Goal: Information Seeking & Learning: Learn about a topic

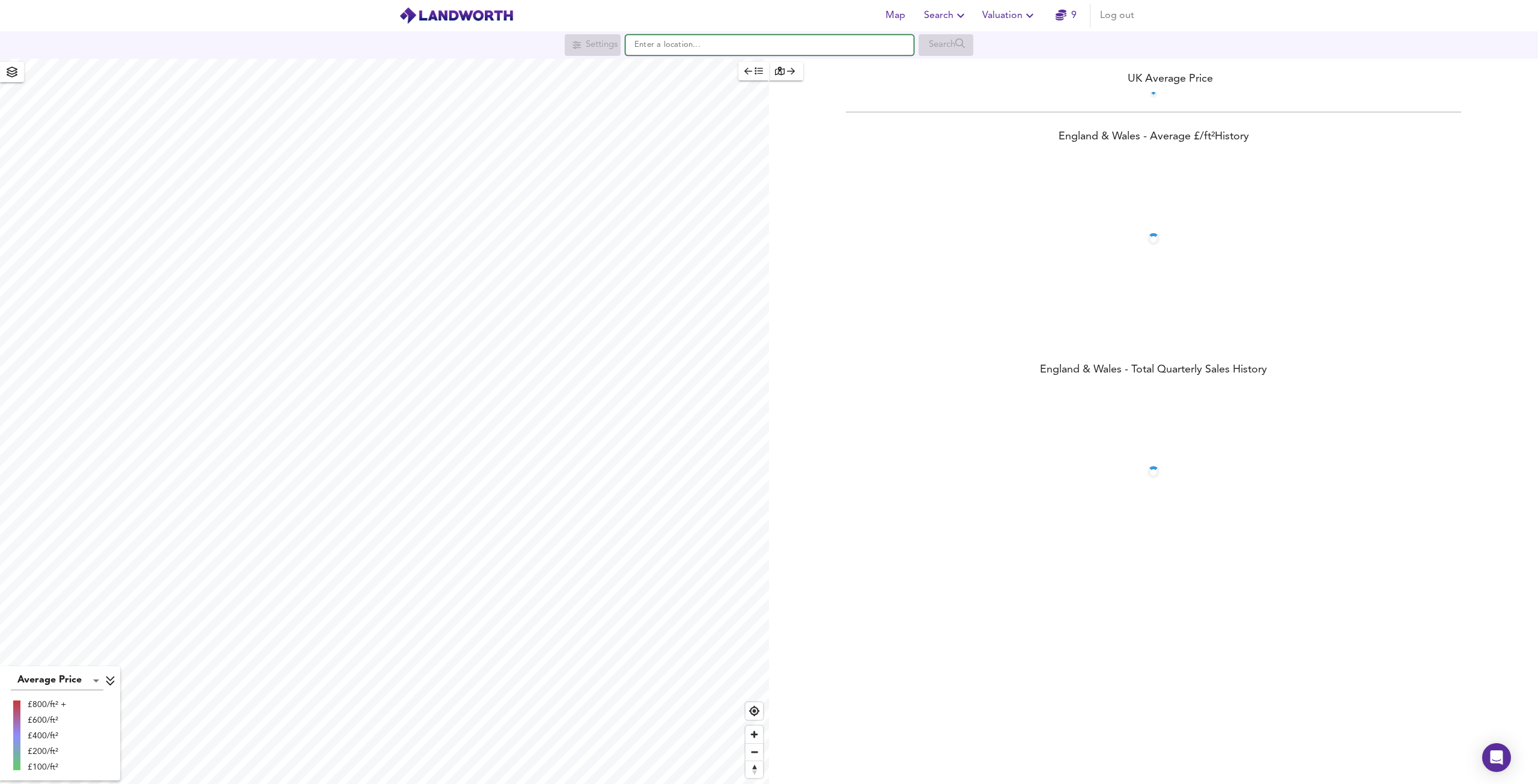
click at [687, 51] on input "text" at bounding box center [769, 45] width 288 height 20
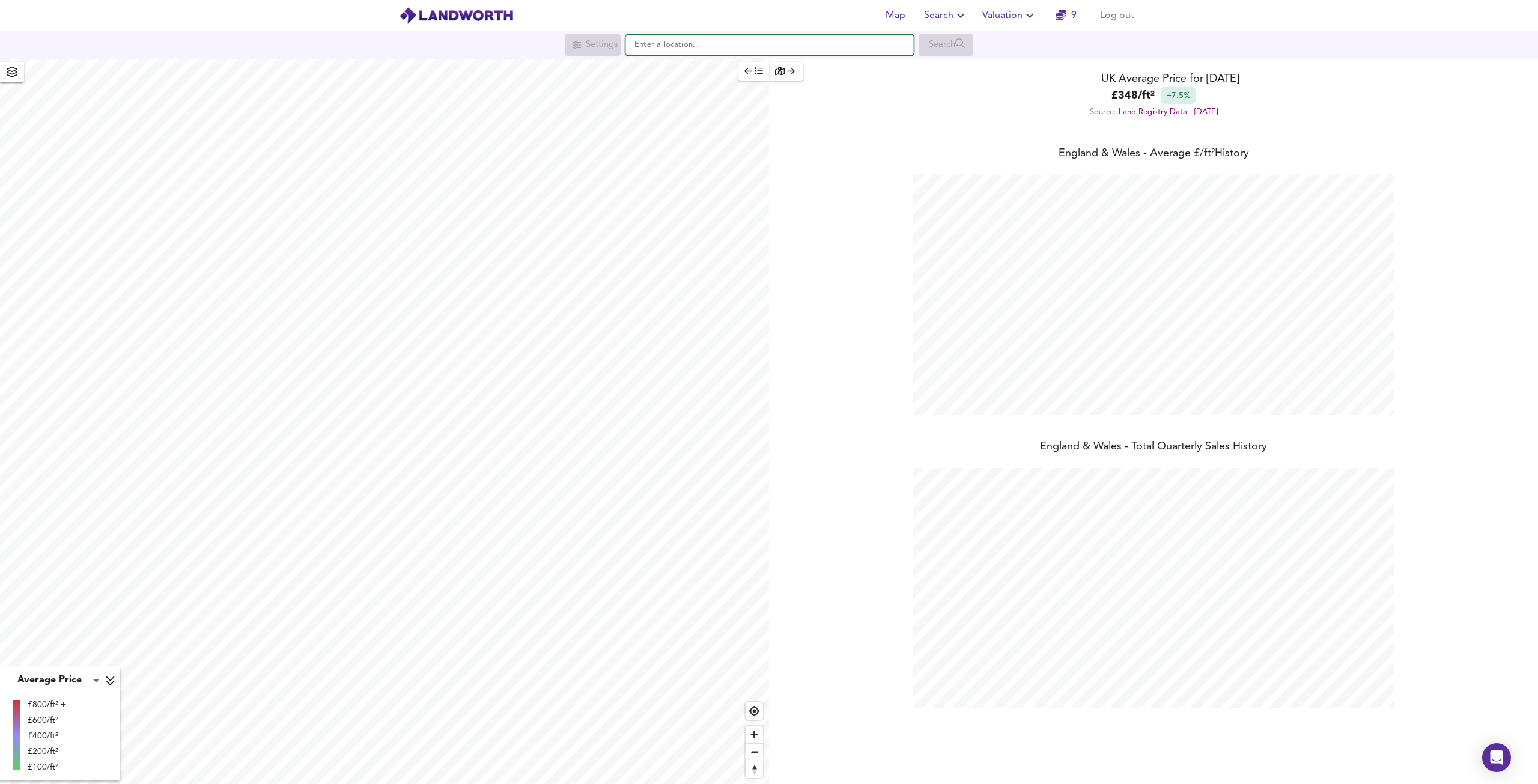
scroll to position [784, 1538]
click at [760, 69] on small "[GEOGRAPHIC_DATA]" at bounding box center [724, 69] width 71 height 7
type input "[STREET_ADDRESS]"
checkbox input "false"
checkbox input "true"
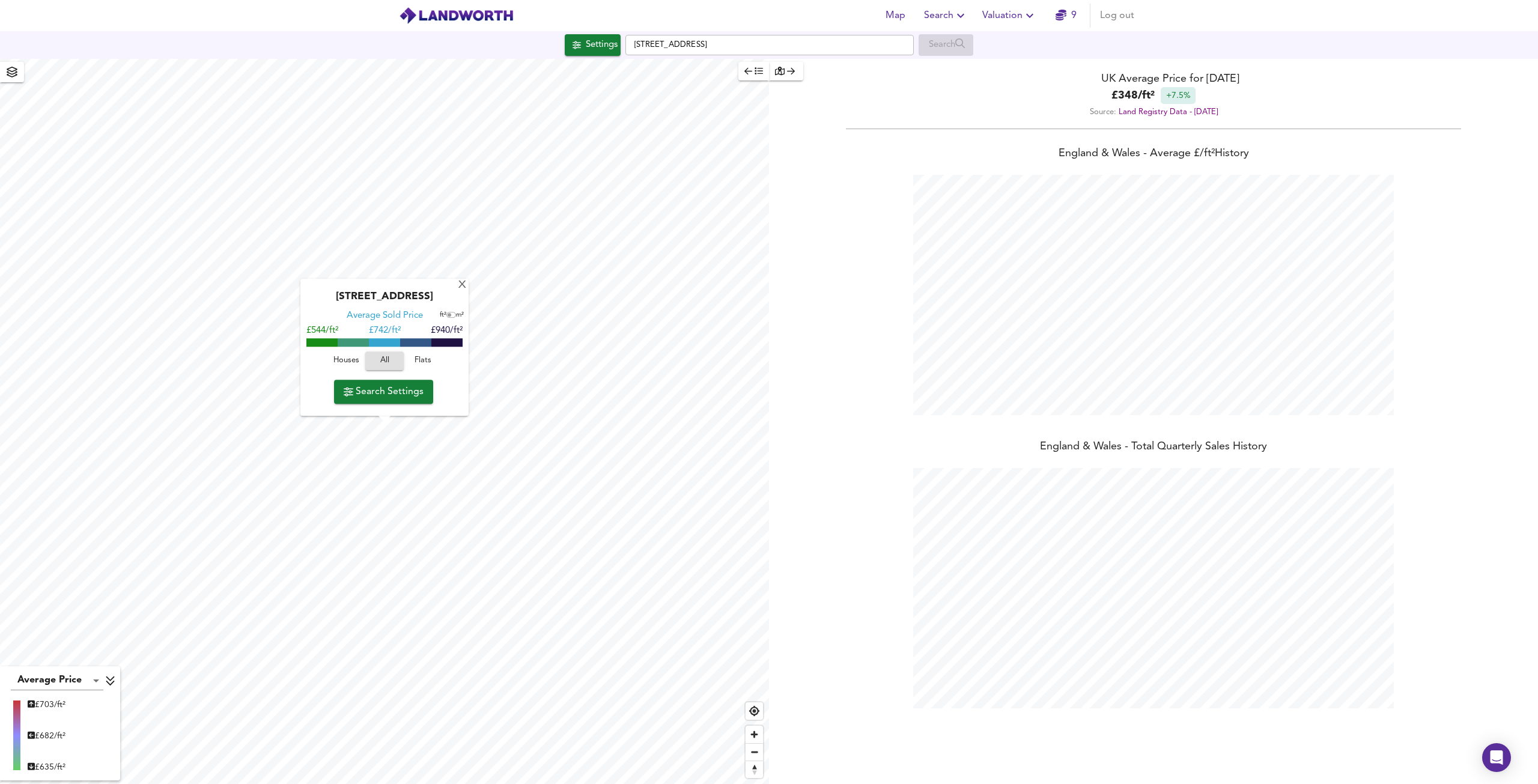
click at [415, 358] on span "Flats" at bounding box center [423, 361] width 32 height 14
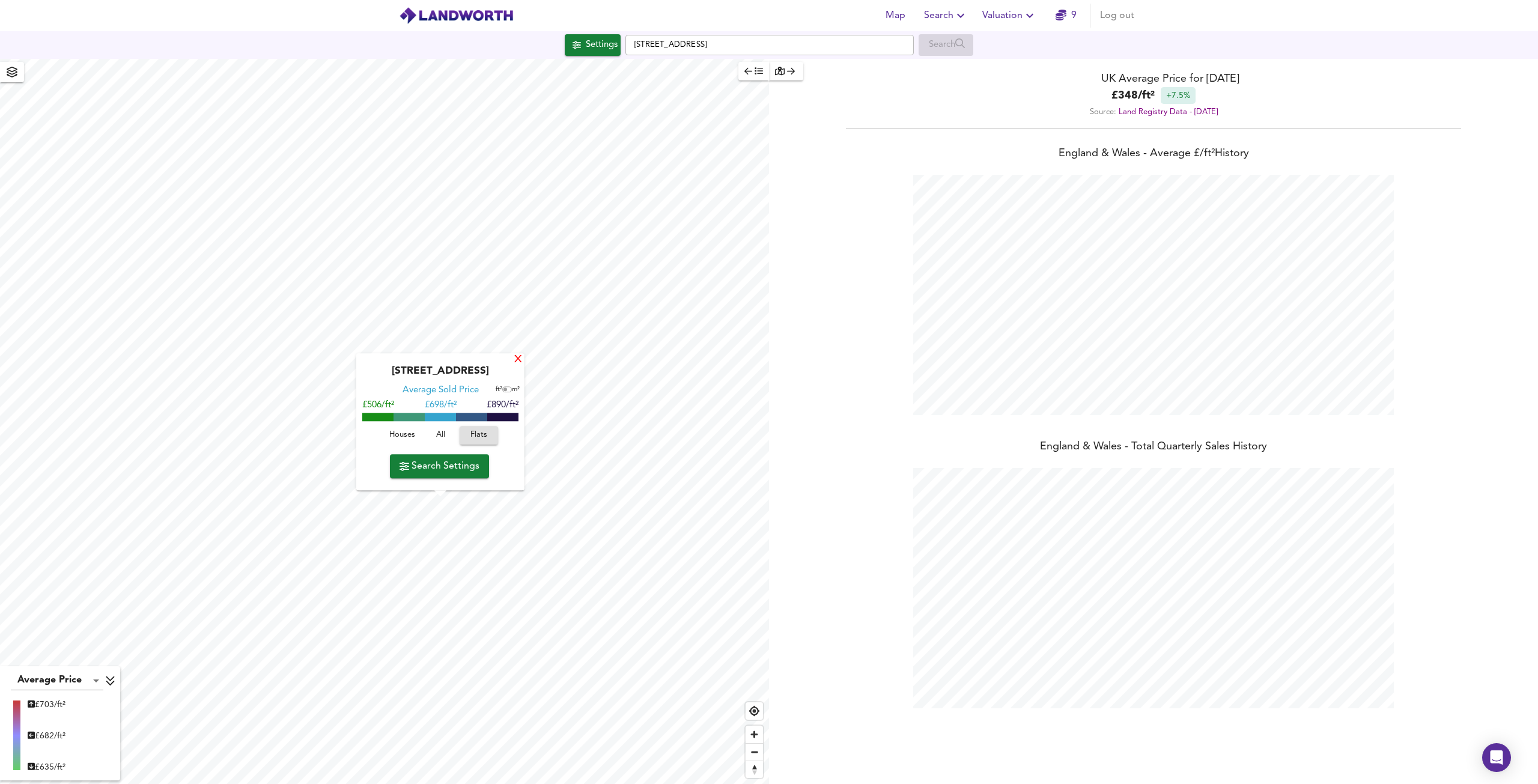
click at [519, 354] on div "X" at bounding box center [518, 360] width 11 height 11
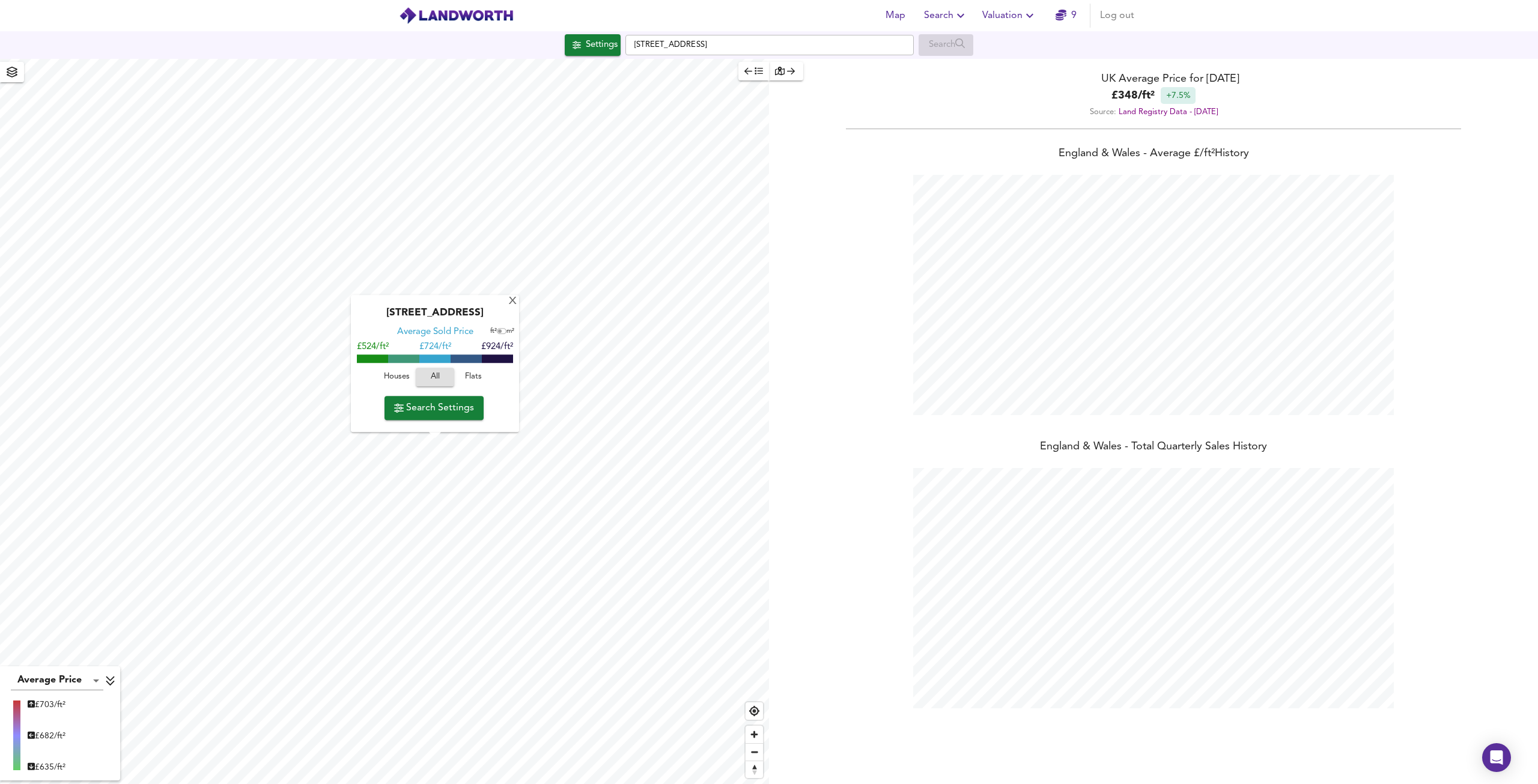
click at [391, 373] on span "Houses" at bounding box center [396, 378] width 32 height 14
click at [437, 374] on span "All" at bounding box center [435, 378] width 32 height 14
click at [469, 370] on button "Flats" at bounding box center [473, 377] width 39 height 19
click at [399, 372] on span "Houses" at bounding box center [396, 378] width 32 height 14
click at [474, 379] on span "Flats" at bounding box center [474, 378] width 32 height 14
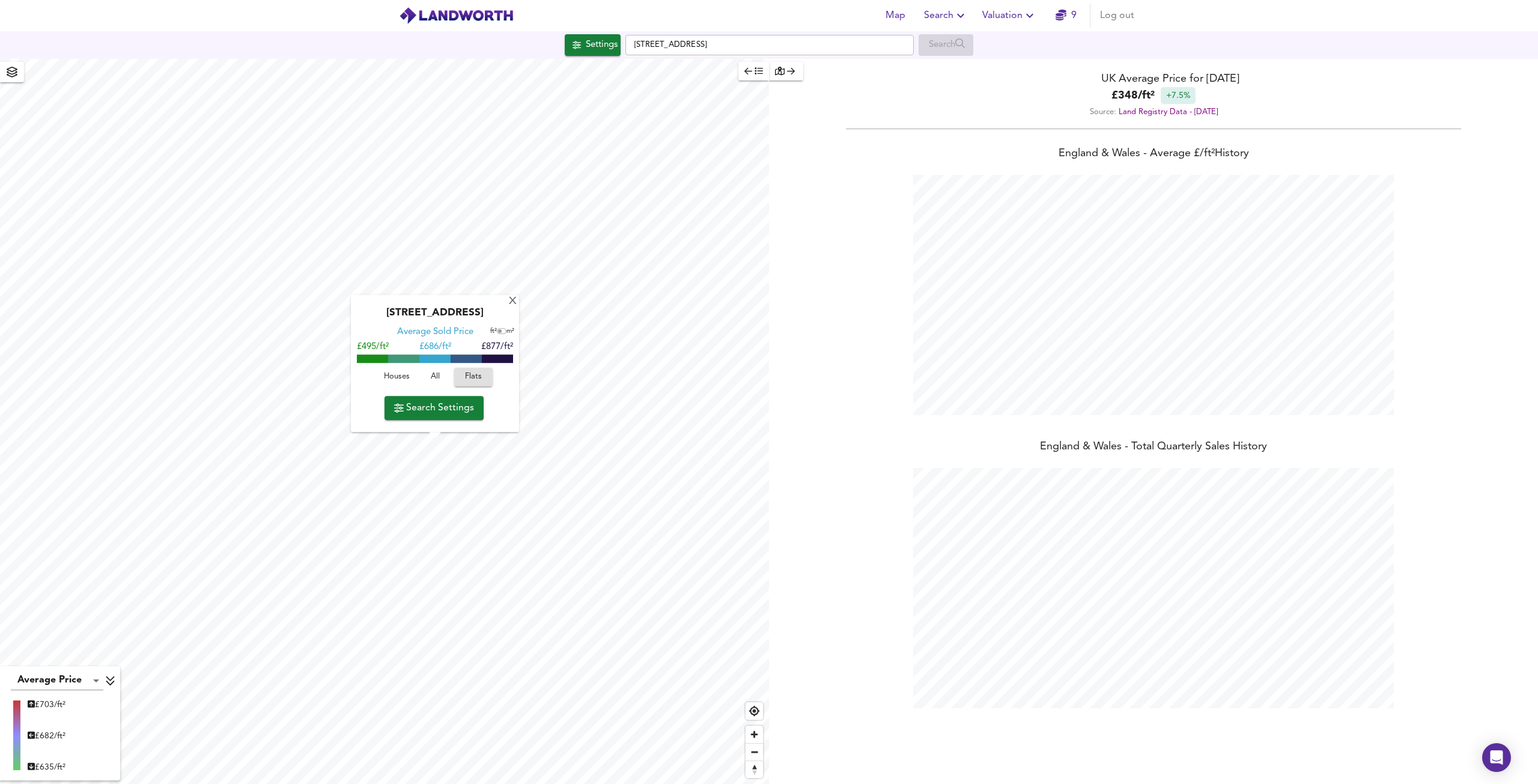
click at [421, 417] on button "Search Settings" at bounding box center [434, 407] width 99 height 24
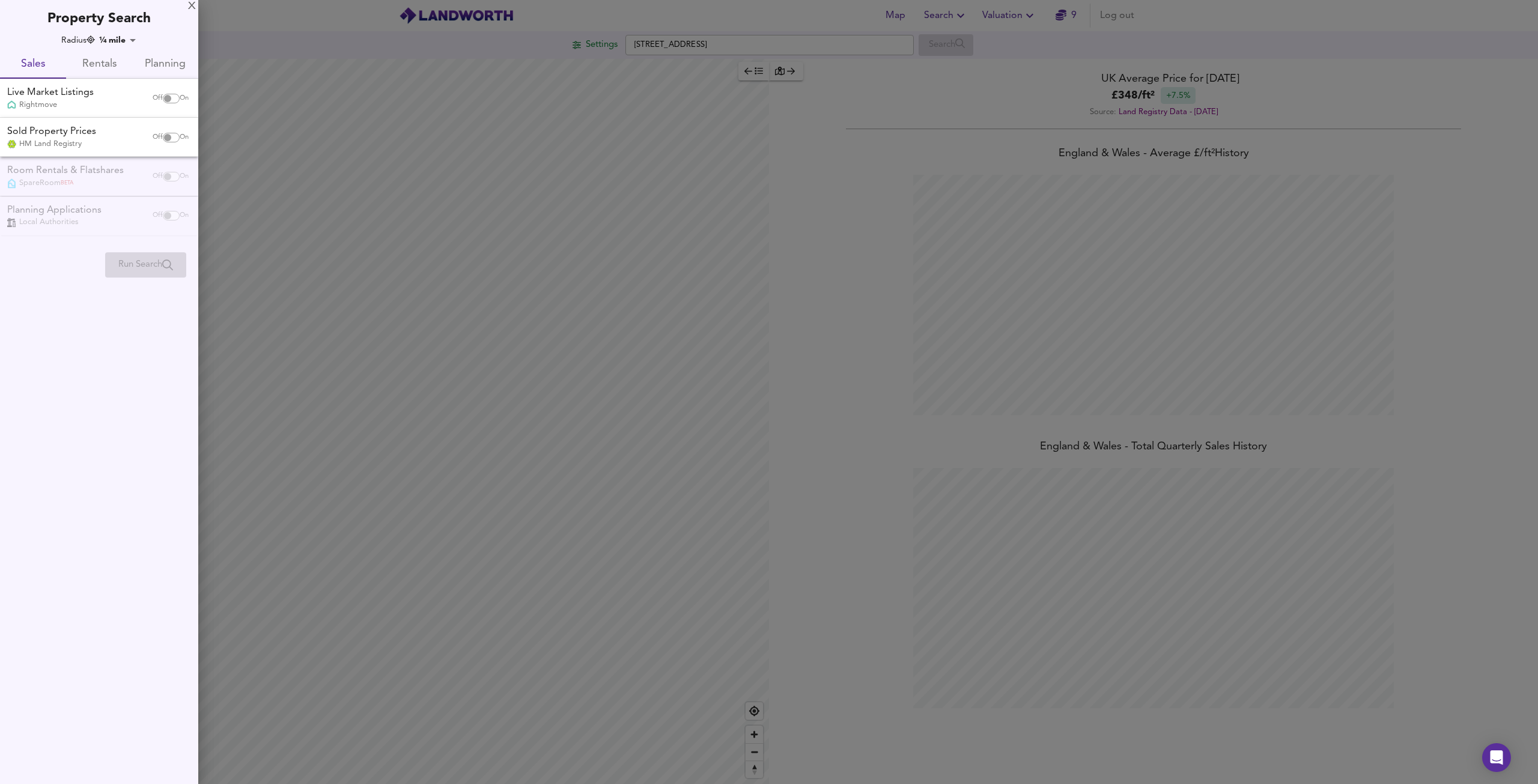
drag, startPoint x: 168, startPoint y: 89, endPoint x: 169, endPoint y: 100, distance: 11.0
click at [169, 89] on div "Off On" at bounding box center [171, 98] width 51 height 24
checkbox input "true"
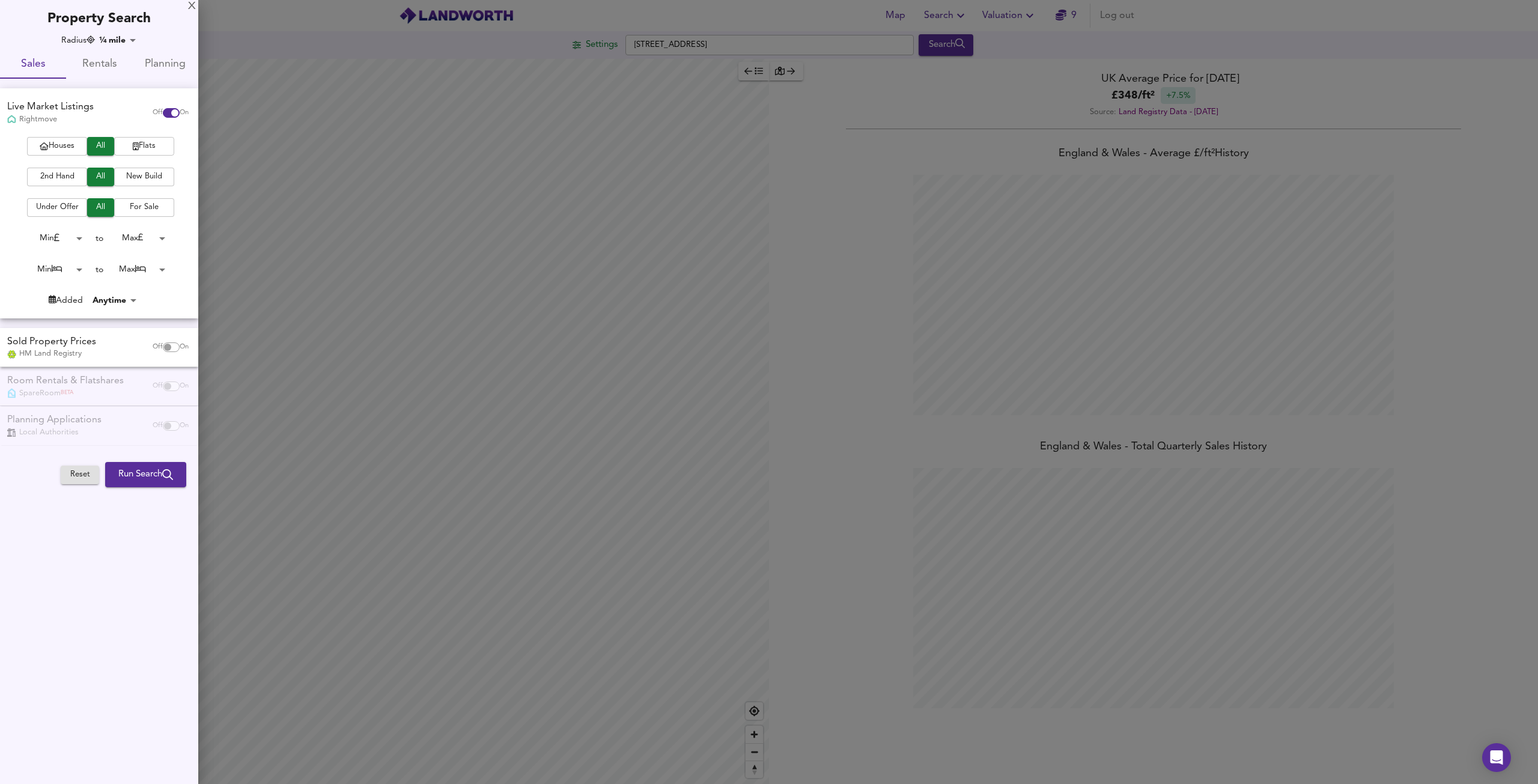
click at [134, 144] on icon "button" at bounding box center [136, 146] width 6 height 8
click at [167, 347] on input "checkbox" at bounding box center [167, 347] width 29 height 10
checkbox input "true"
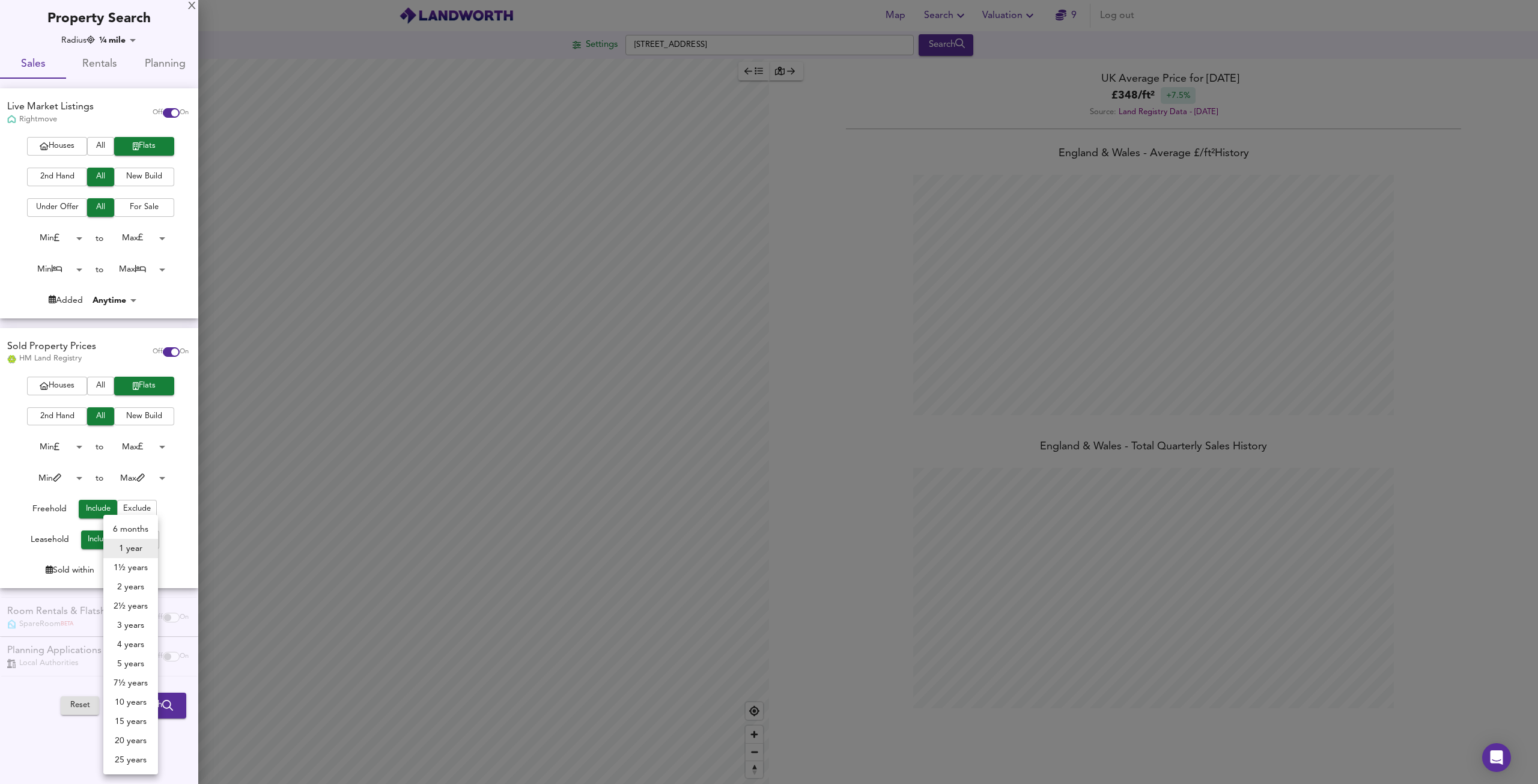
click at [115, 566] on body "Map Search Valuation 9 Log out [GEOGRAPHIC_DATA] Search Average Price landworth…" at bounding box center [769, 392] width 1538 height 784
click at [138, 627] on li "3 years" at bounding box center [131, 625] width 55 height 19
type input "36"
click at [150, 703] on span "Run Search" at bounding box center [145, 705] width 55 height 15
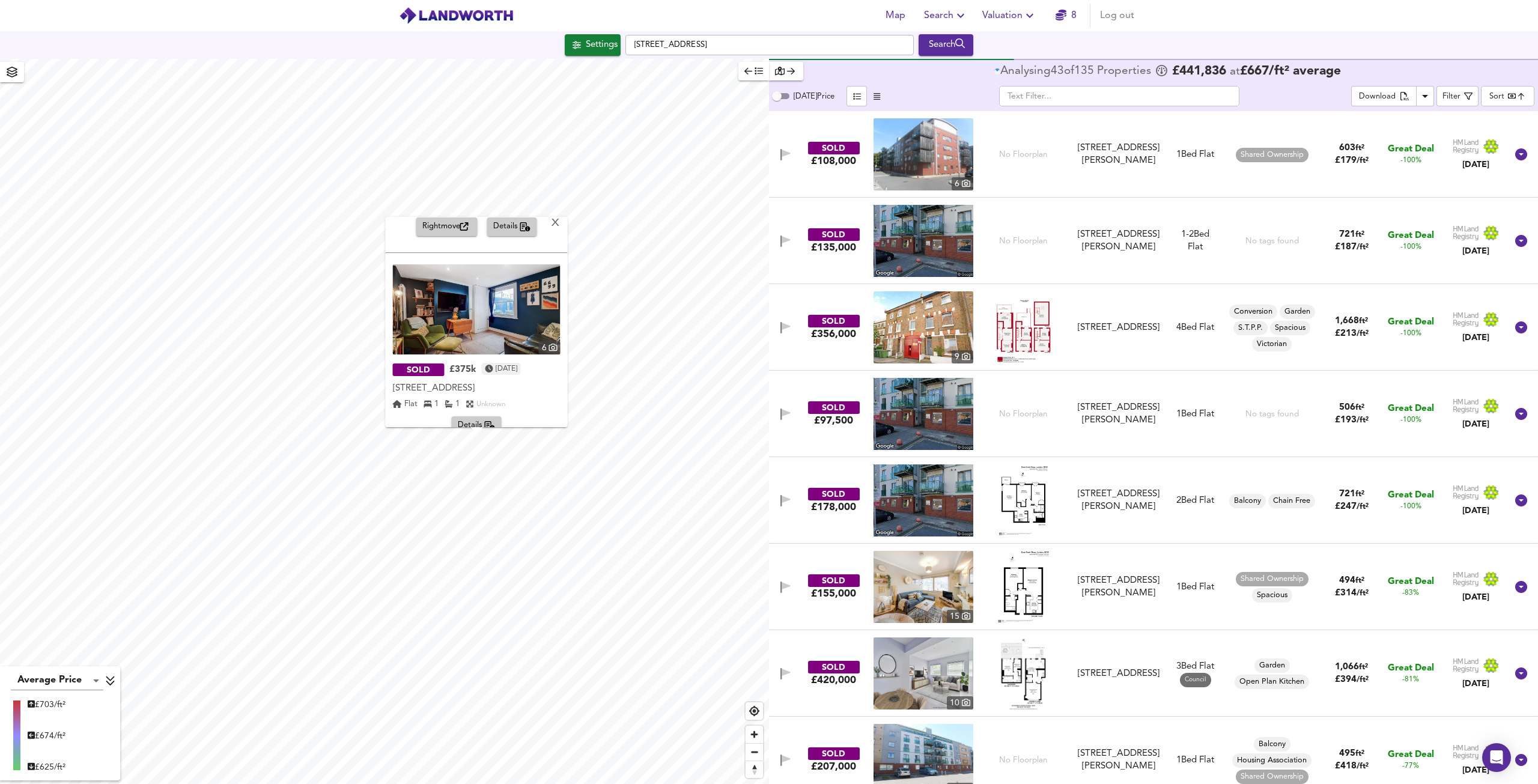
scroll to position [188, 0]
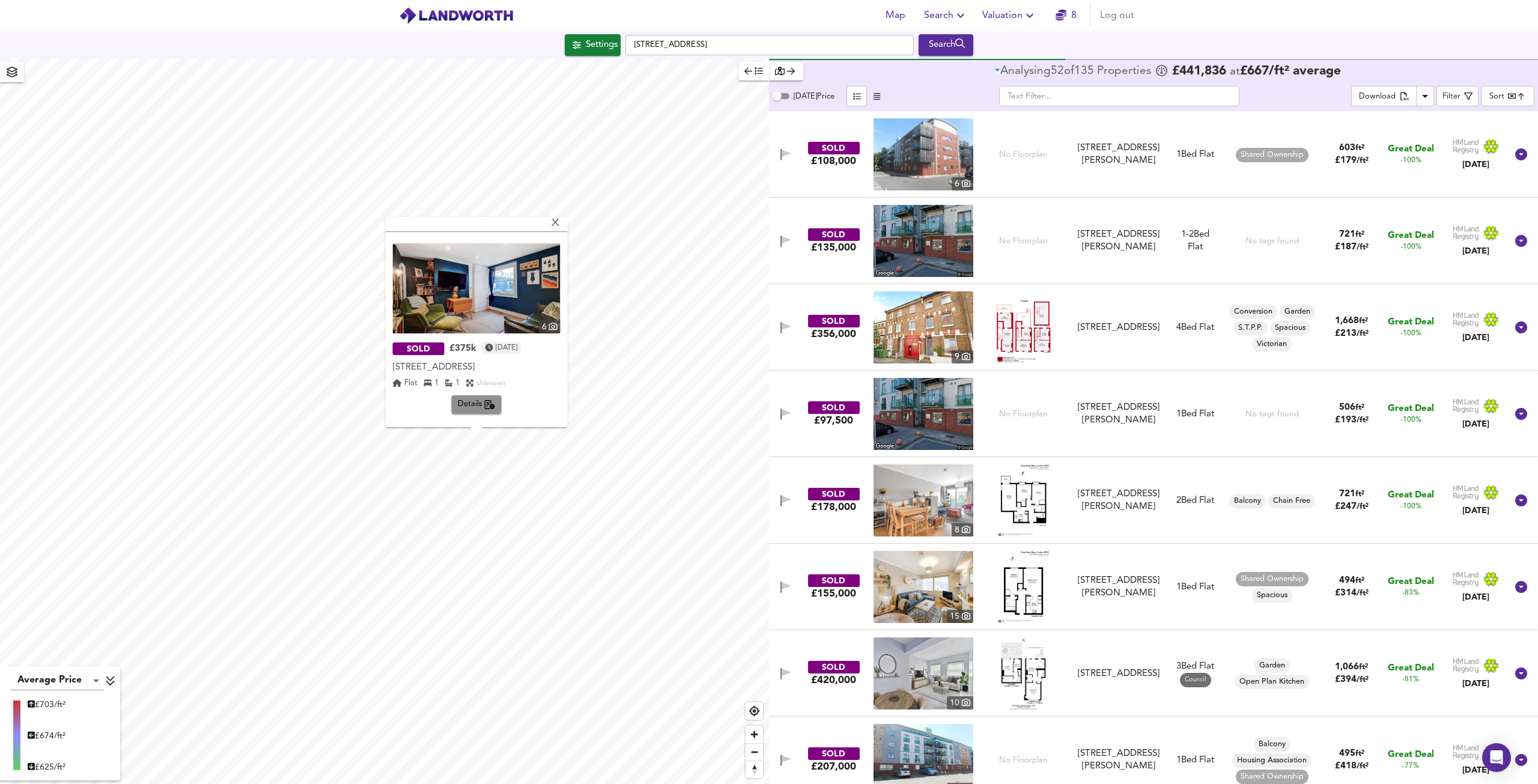
click at [470, 407] on span "Details" at bounding box center [477, 405] width 38 height 14
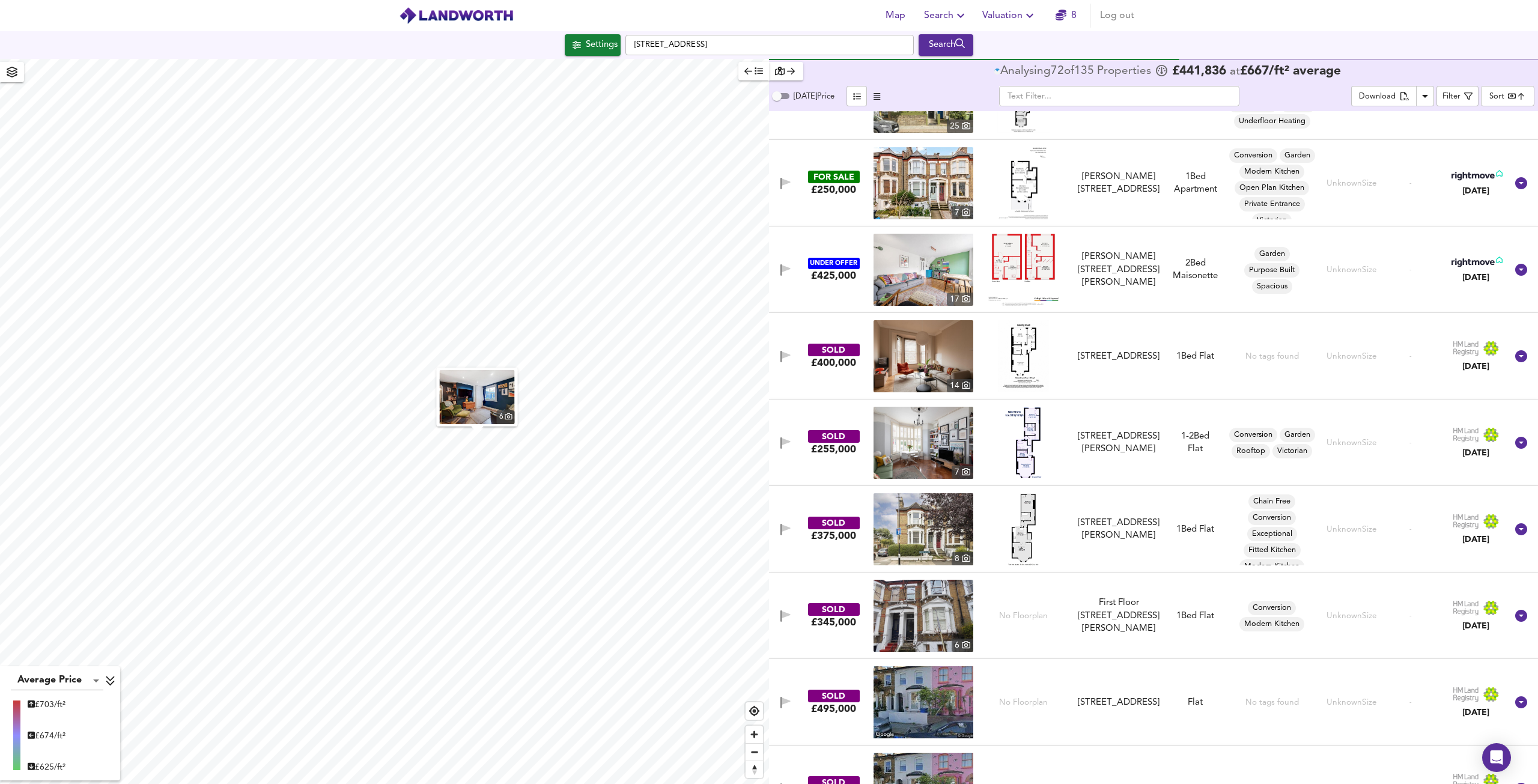
scroll to position [10224, 0]
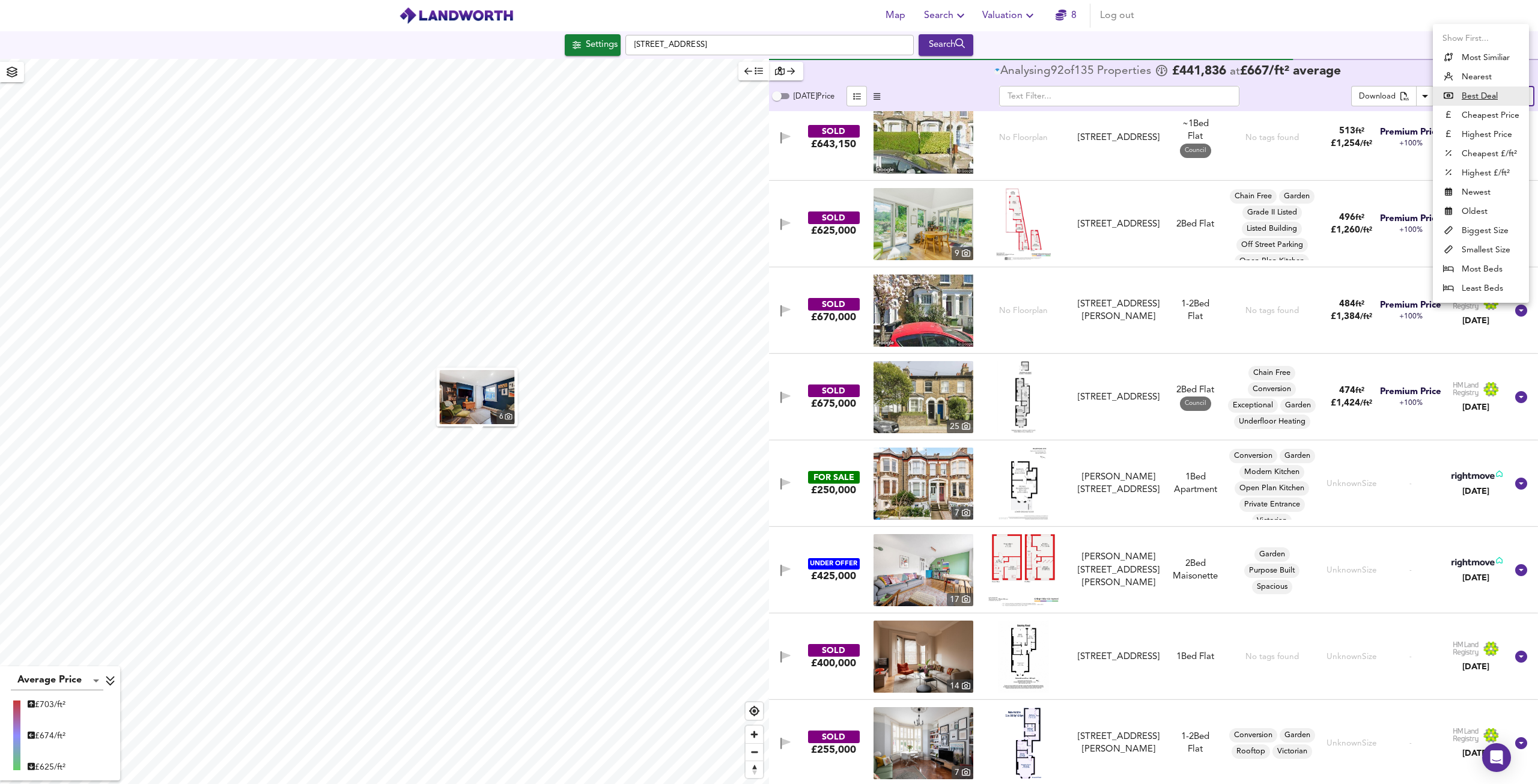
click at [1501, 98] on body "Map Search Valuation 8 Log out [GEOGRAPHIC_DATA] Search 6 Average Price landwor…" at bounding box center [769, 392] width 1538 height 784
click at [1474, 133] on li "Highest Price" at bounding box center [1480, 134] width 96 height 19
type input "expensive"
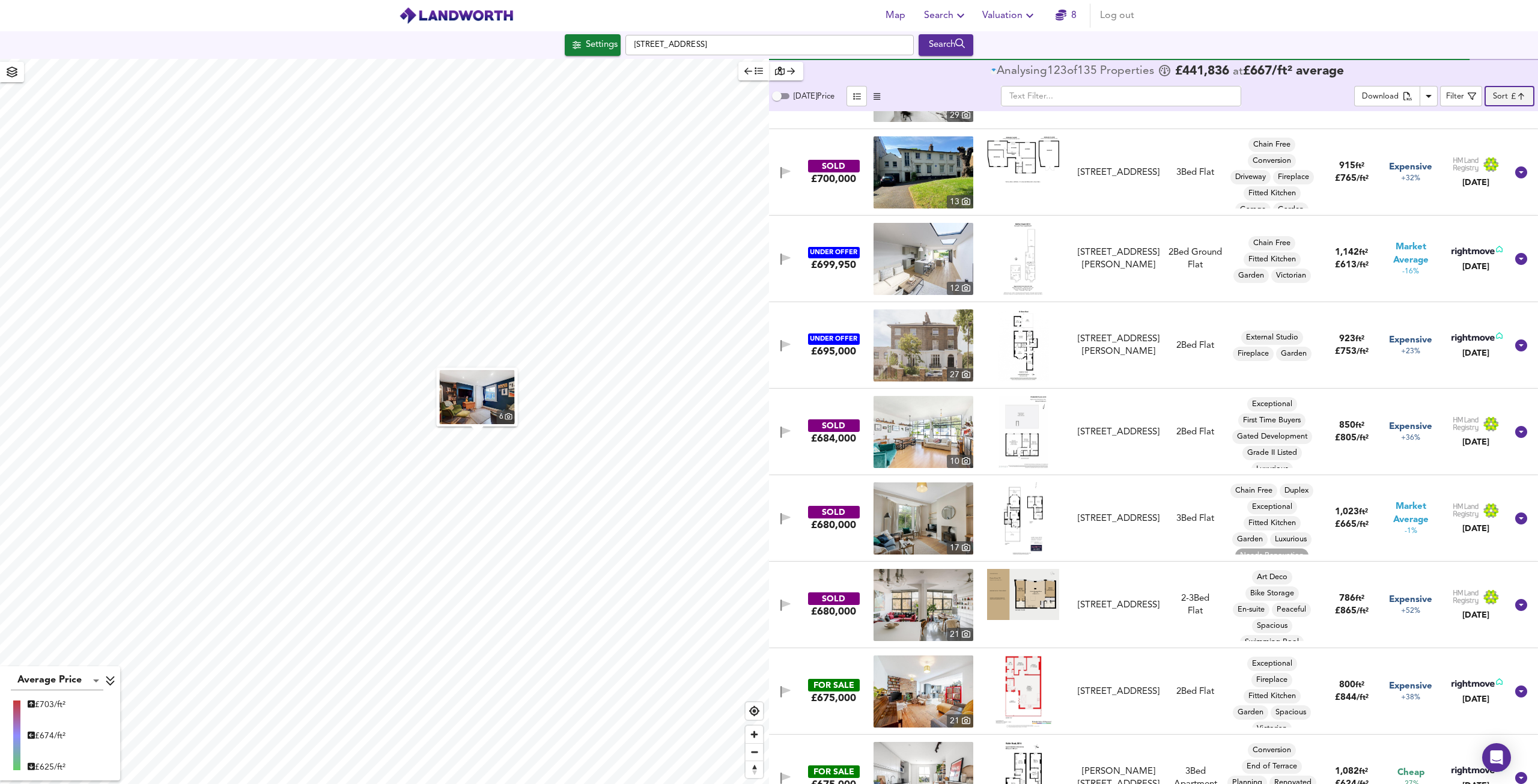
scroll to position [541, 0]
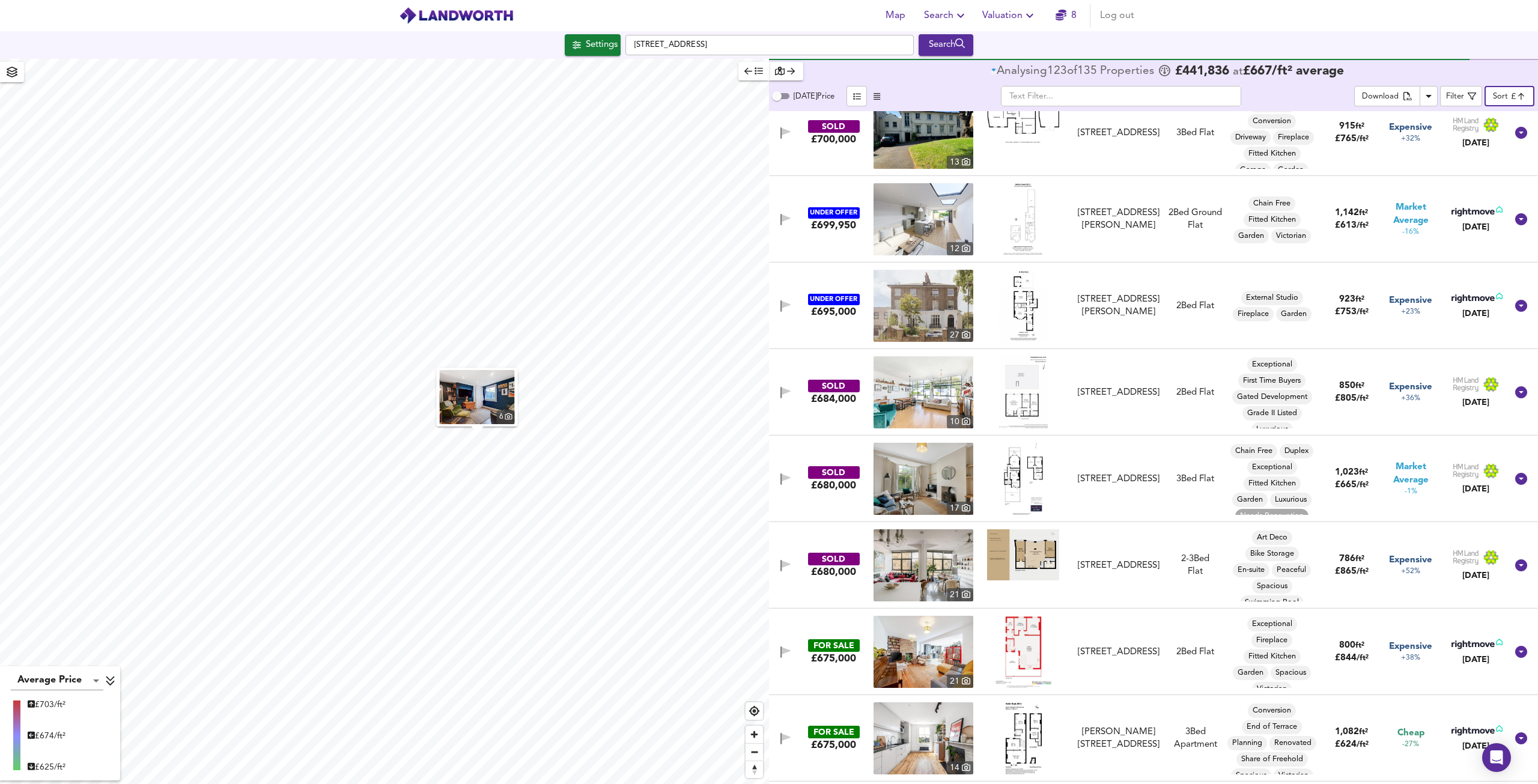
click at [1017, 311] on img at bounding box center [1023, 306] width 51 height 72
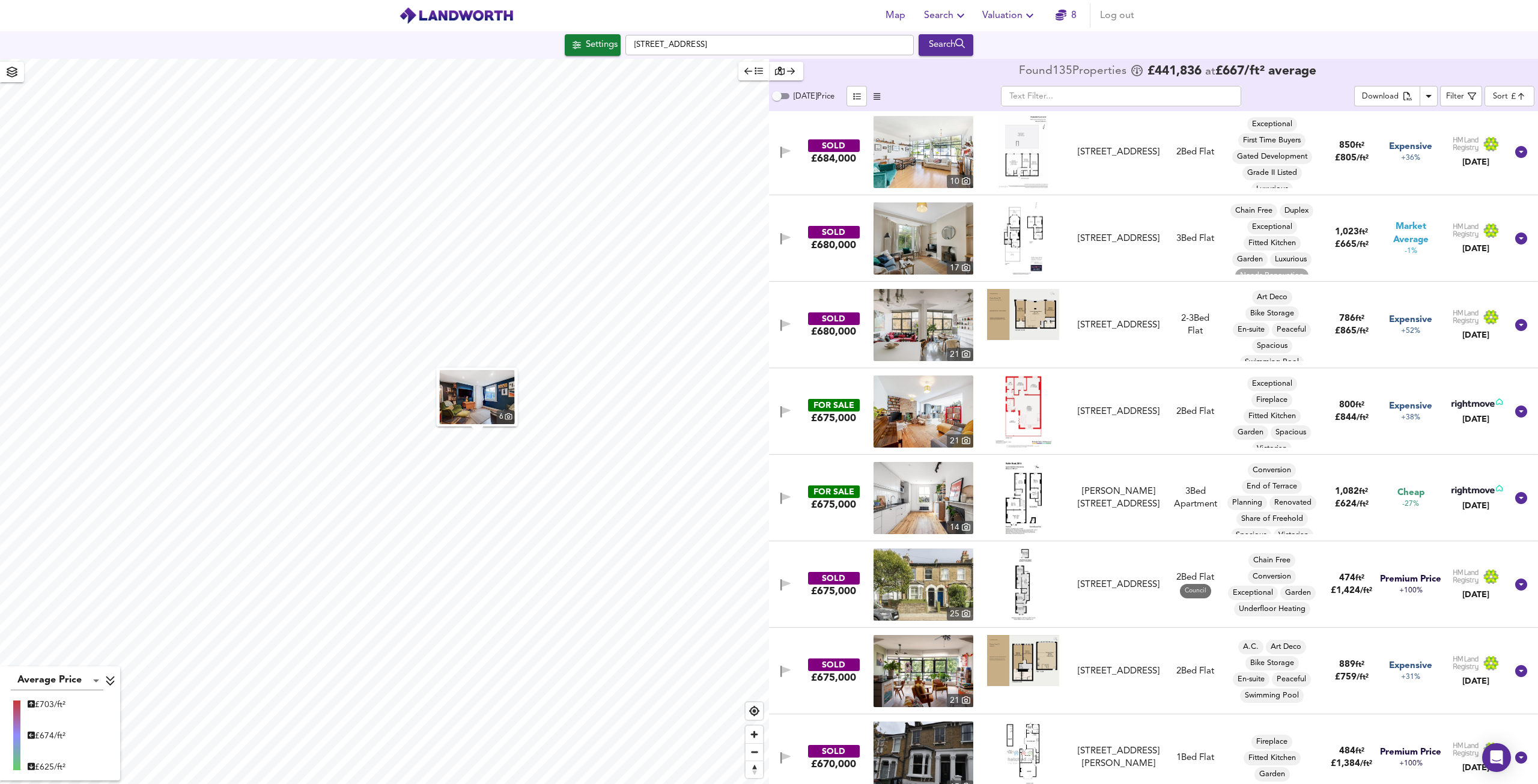
scroll to position [961, 0]
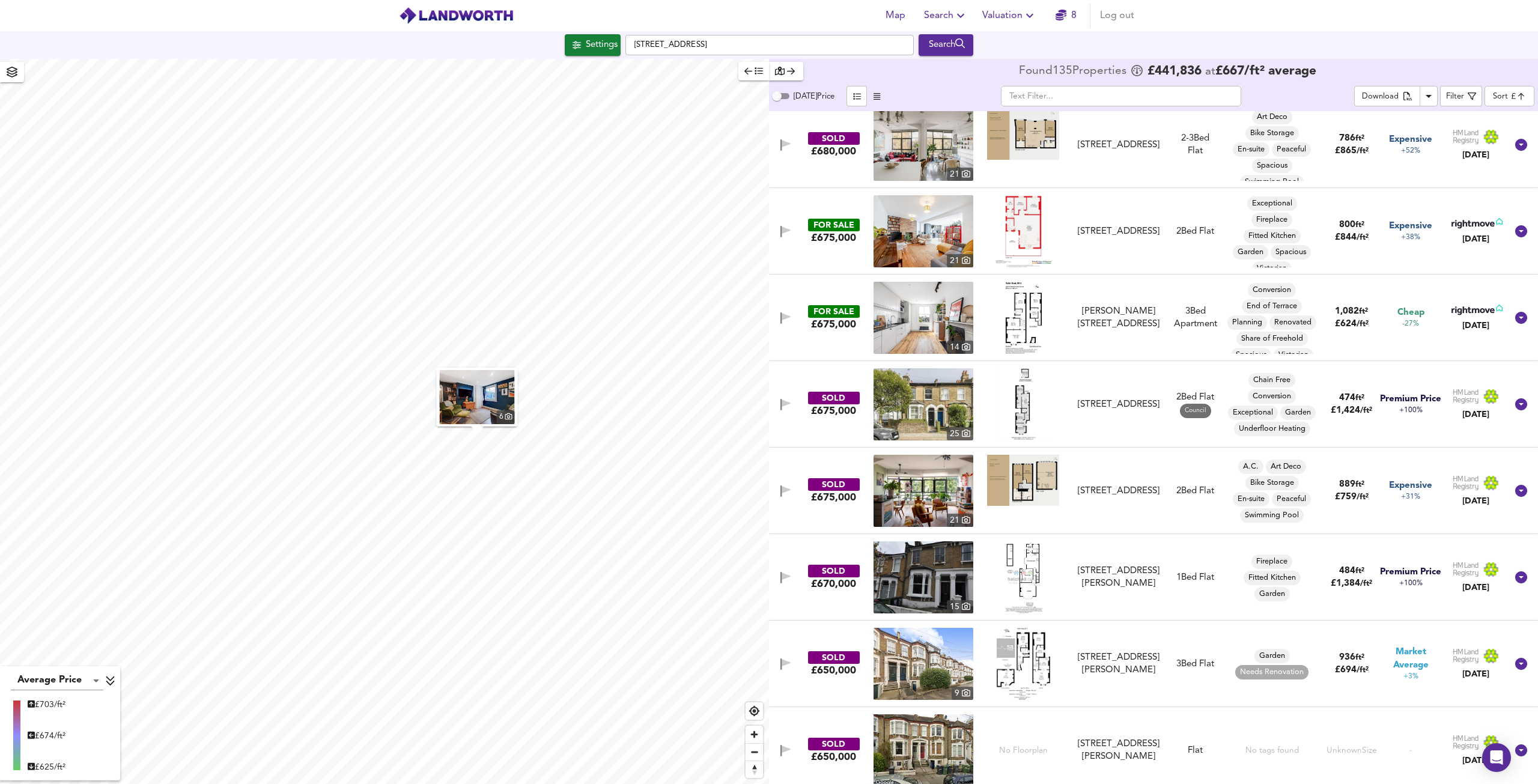
click at [924, 482] on img at bounding box center [923, 490] width 100 height 72
